Goal: Find specific page/section: Find specific page/section

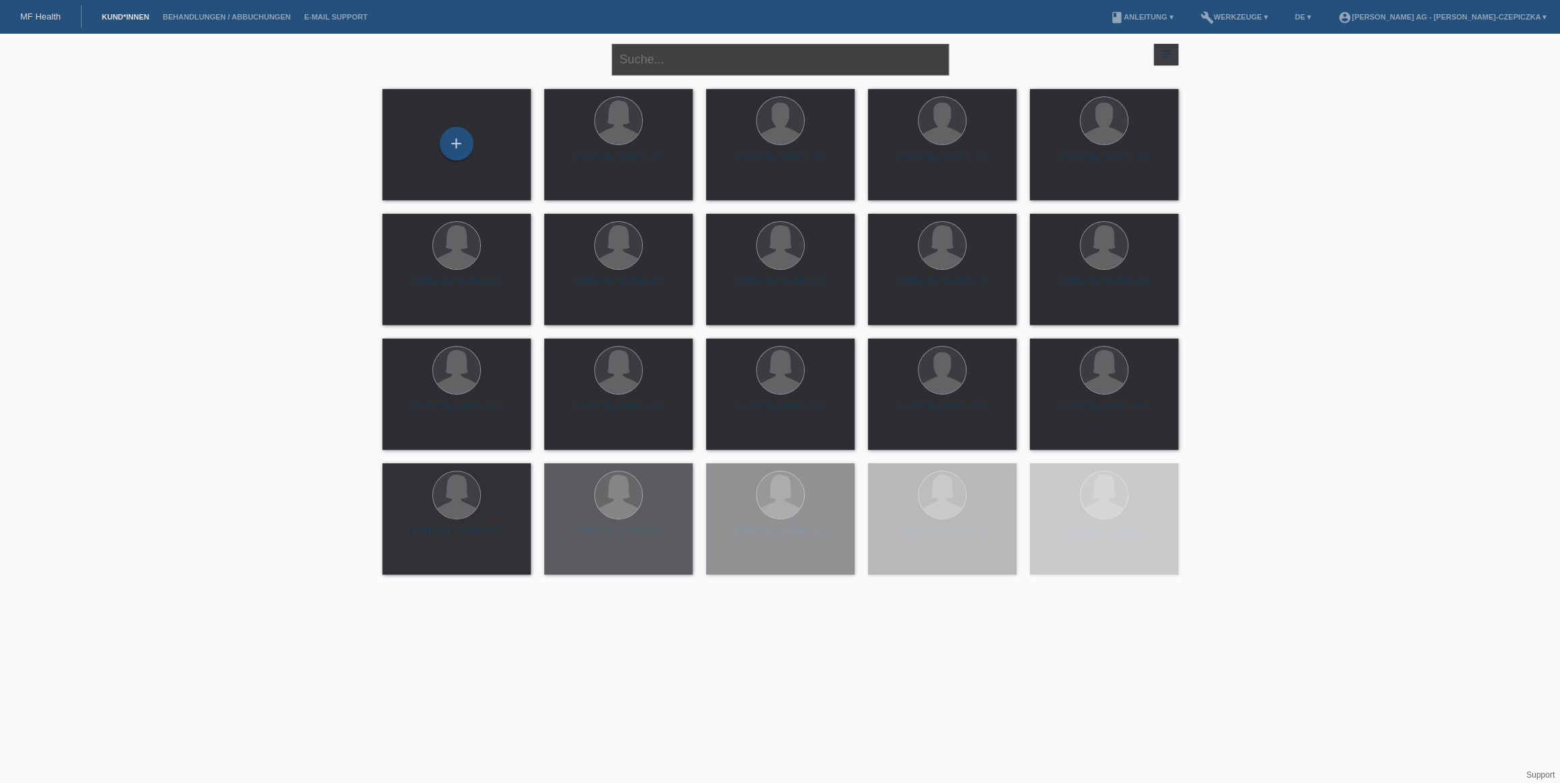
click at [676, 52] on input "text" at bounding box center [780, 60] width 337 height 32
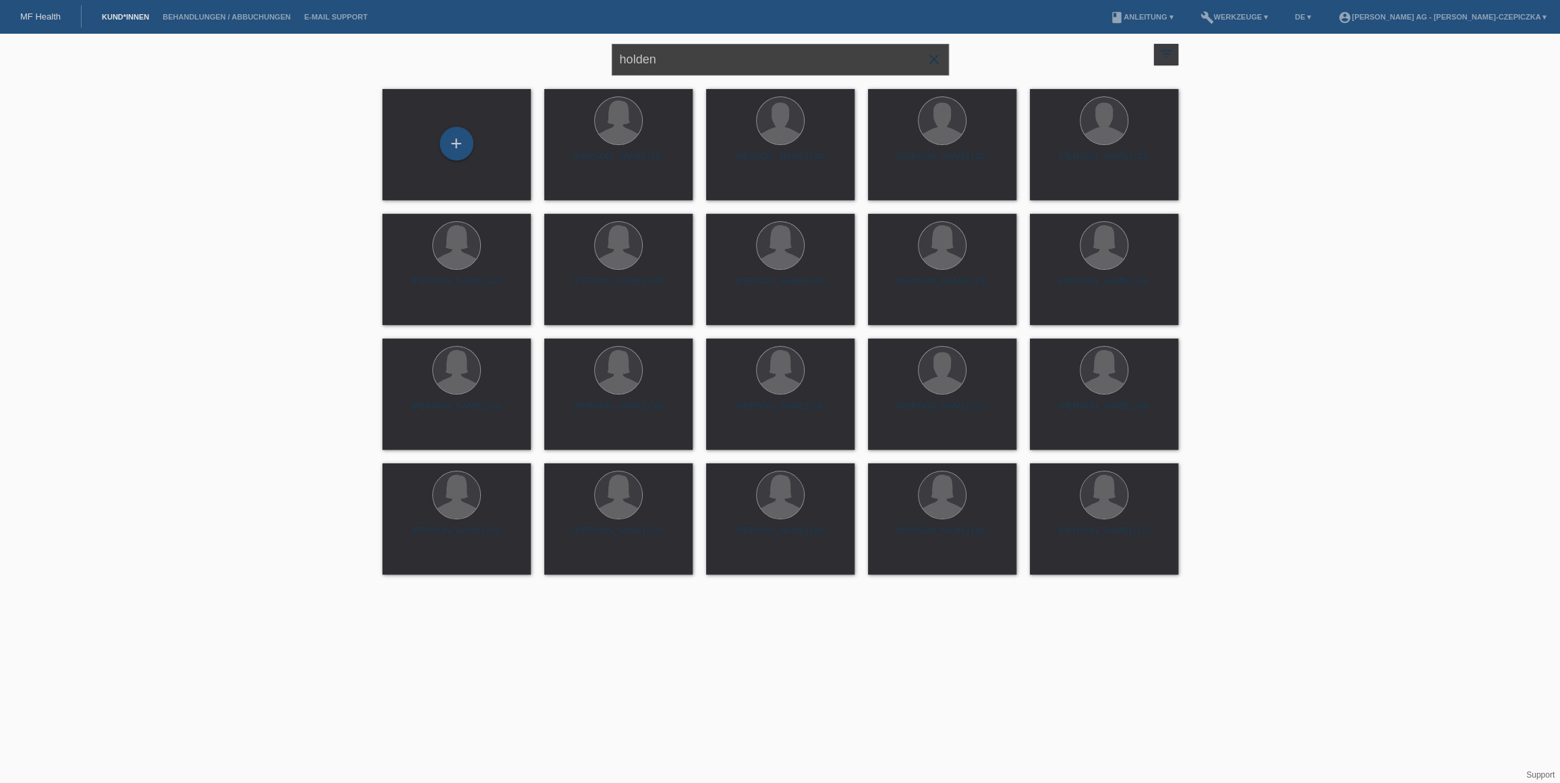
type input "holden"
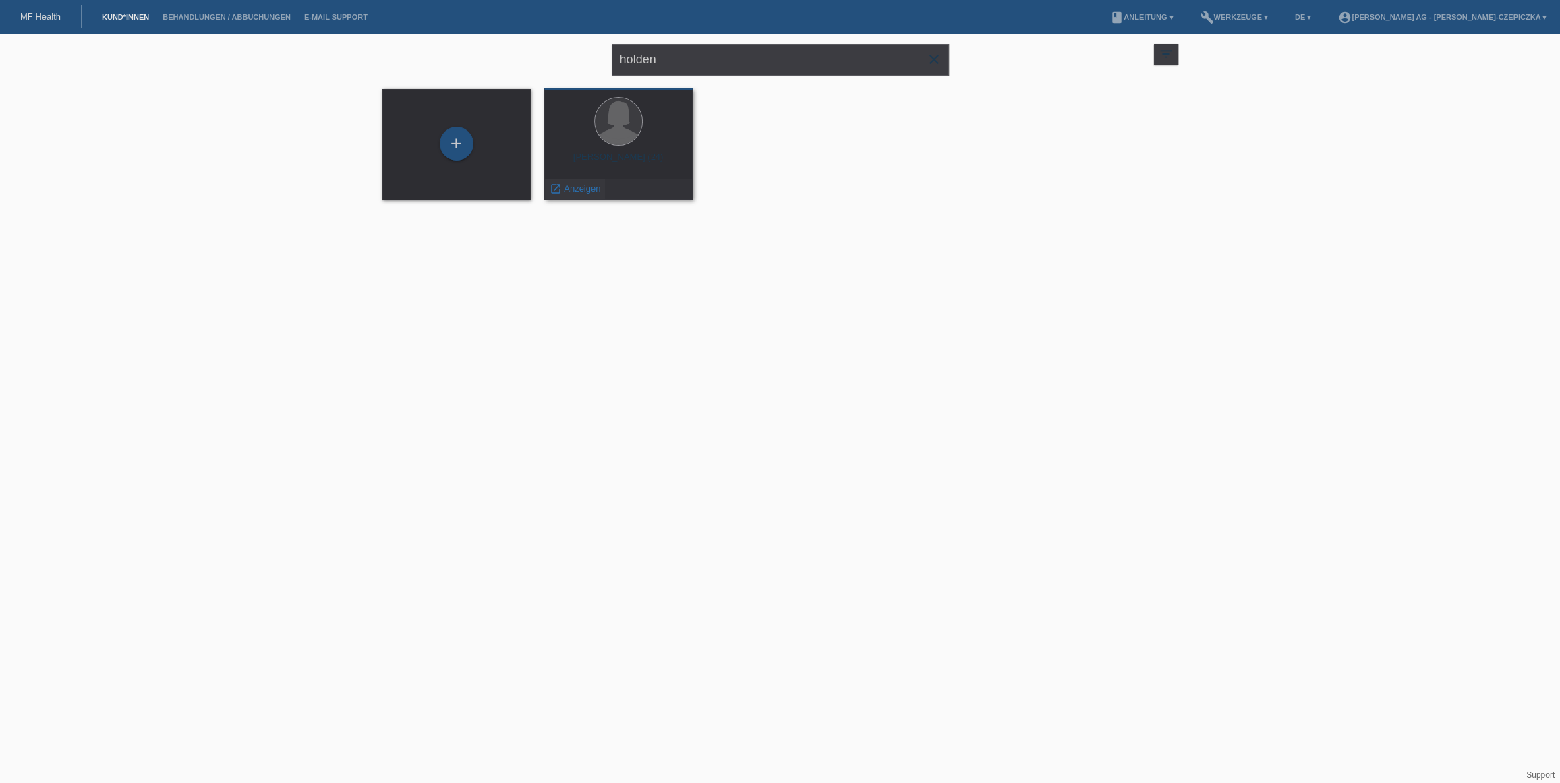
click at [564, 187] on span "Anzeigen" at bounding box center [582, 188] width 36 height 10
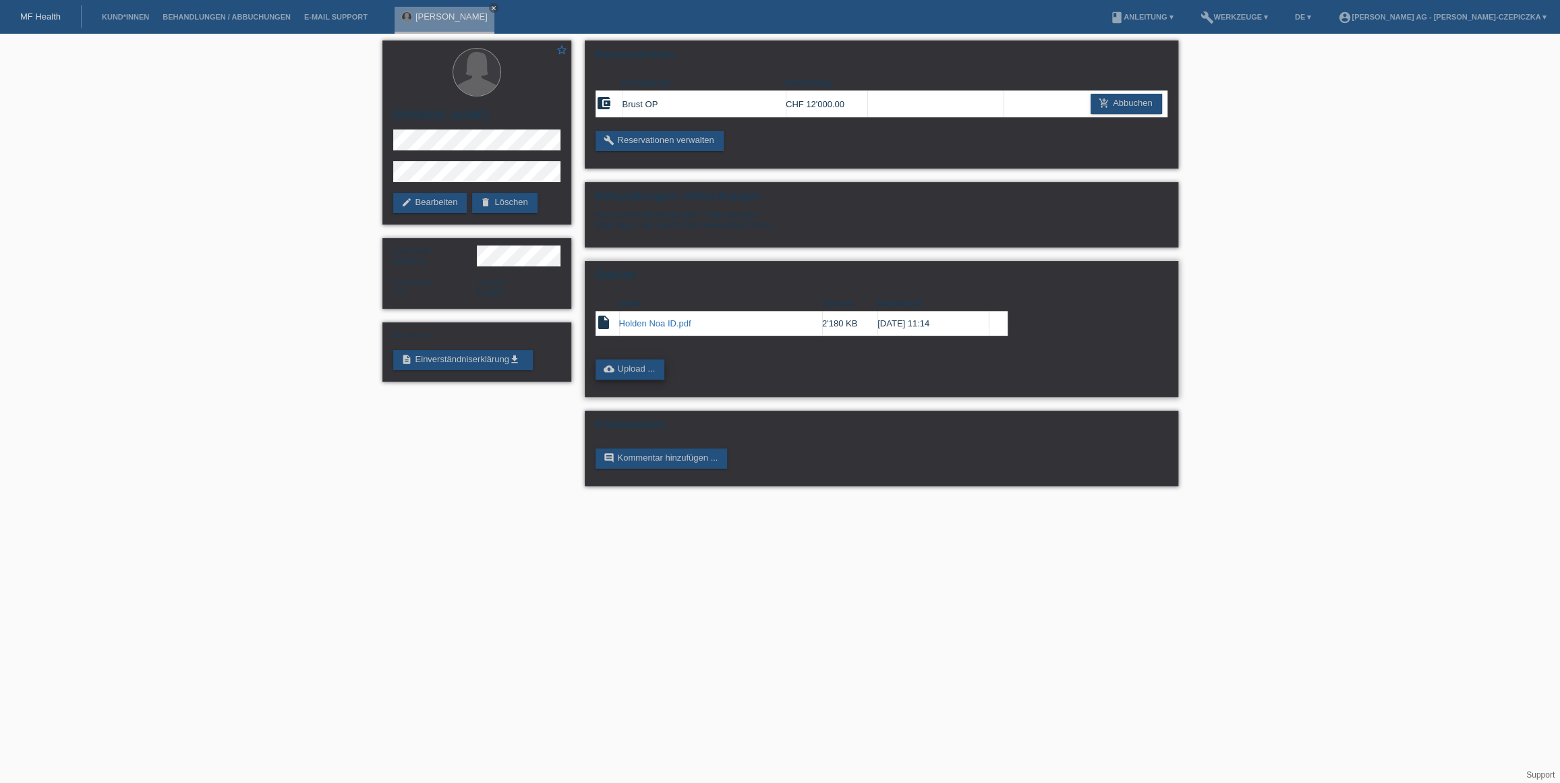
click at [656, 369] on link "cloud_upload Upload ..." at bounding box center [630, 369] width 69 height 20
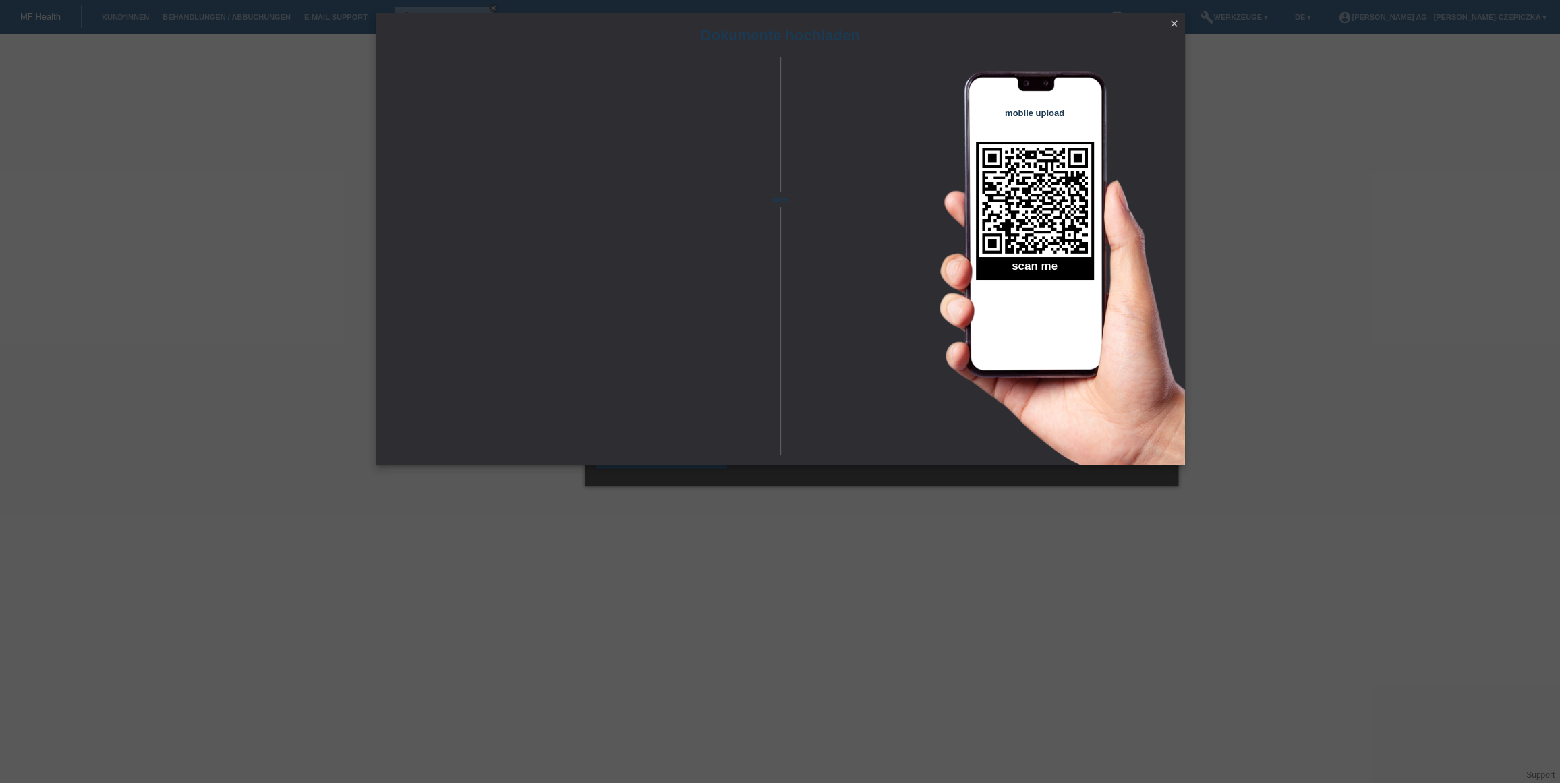
click at [1174, 23] on icon "close" at bounding box center [1174, 23] width 11 height 11
